Goal: Find specific page/section: Find specific page/section

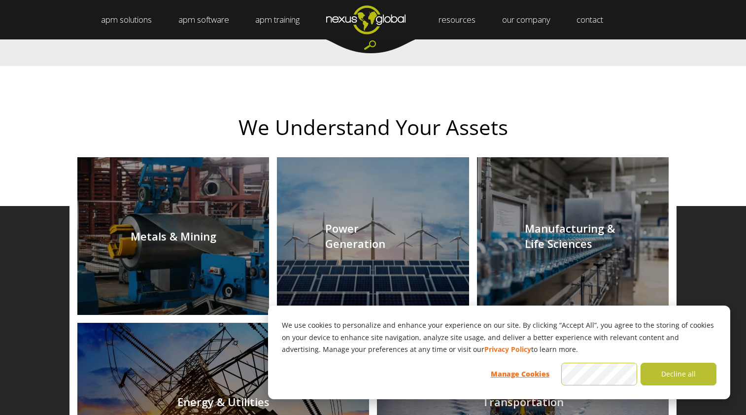
scroll to position [1024, 0]
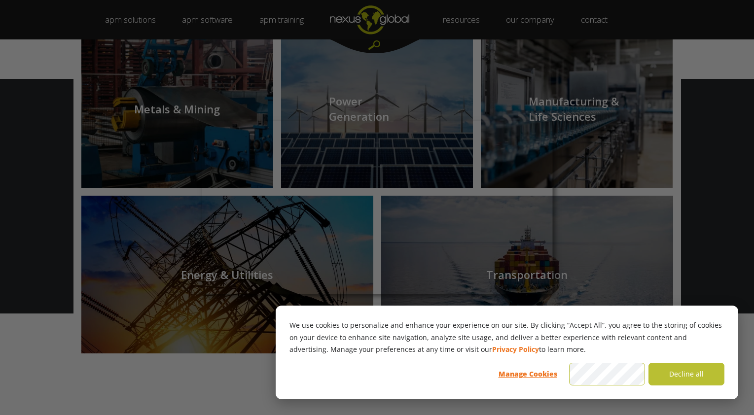
click at [704, 253] on div at bounding box center [380, 209] width 761 height 419
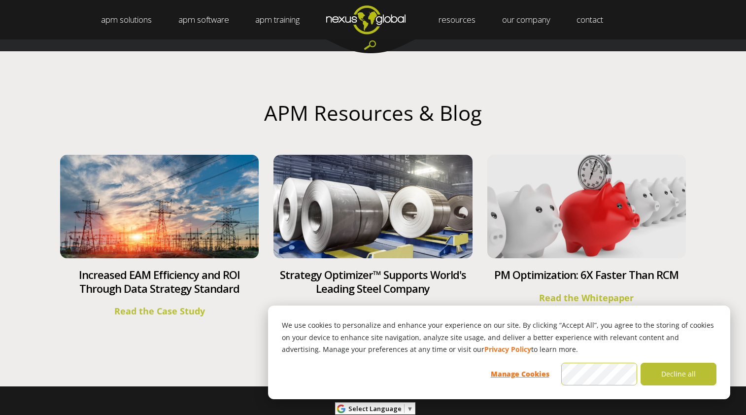
scroll to position [3693, 0]
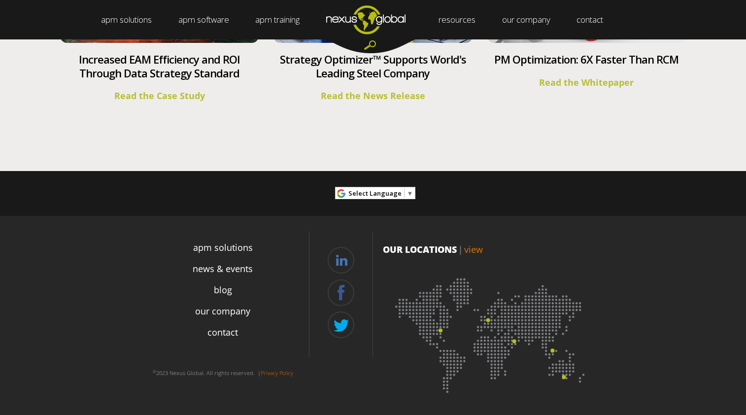
click at [515, 342] on img at bounding box center [491, 332] width 217 height 133
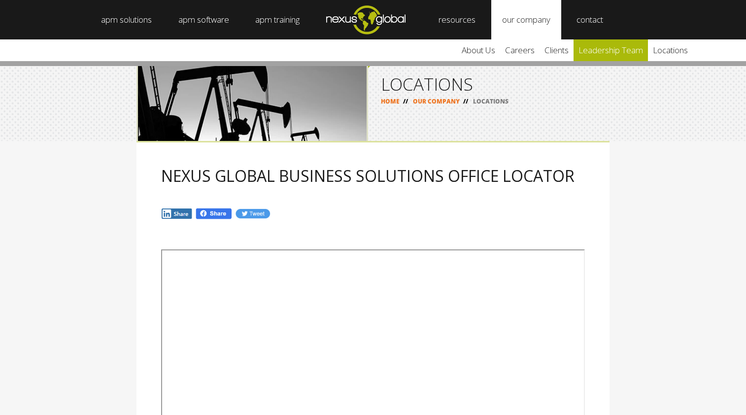
click at [612, 49] on link "leadership team" at bounding box center [611, 50] width 74 height 22
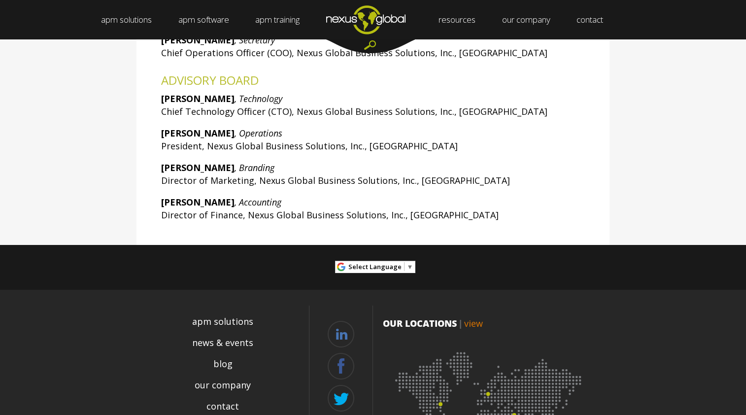
scroll to position [402, 0]
